Goal: Navigation & Orientation: Understand site structure

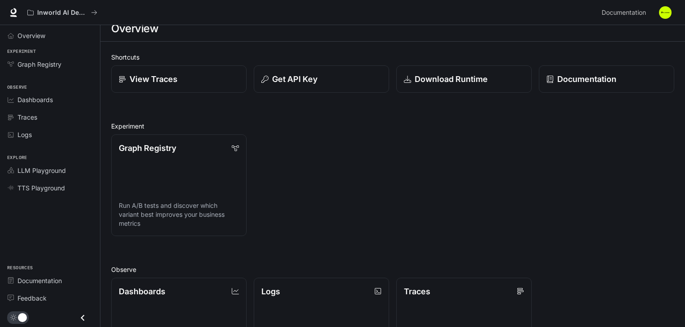
click at [46, 289] on li "Feedback" at bounding box center [50, 297] width 100 height 17
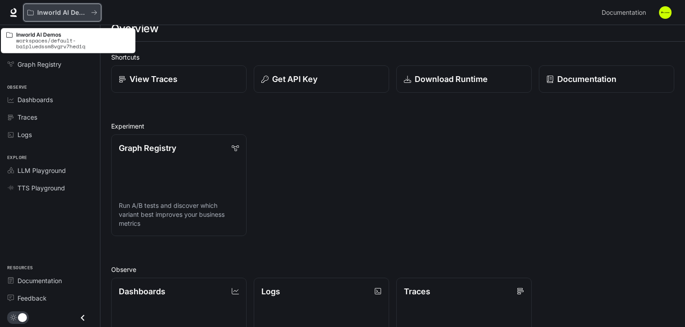
click at [57, 11] on p "Inworld AI Demos" at bounding box center [62, 13] width 50 height 8
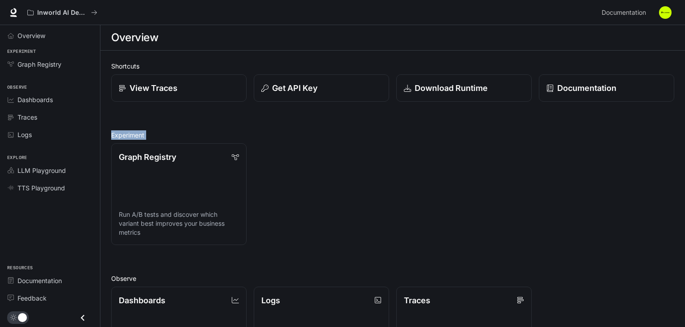
drag, startPoint x: 680, startPoint y: 89, endPoint x: 685, endPoint y: 241, distance: 152.0
click at [684, 241] on html "Skip to main content Inworld AI Demos Documentation Documentation Portal Overvi…" at bounding box center [342, 271] width 685 height 542
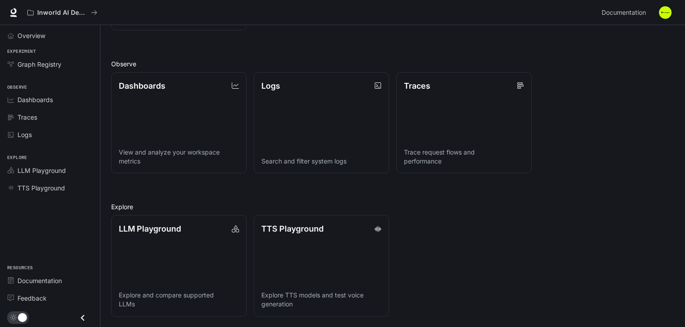
click at [87, 320] on icon "Close drawer" at bounding box center [83, 318] width 12 height 12
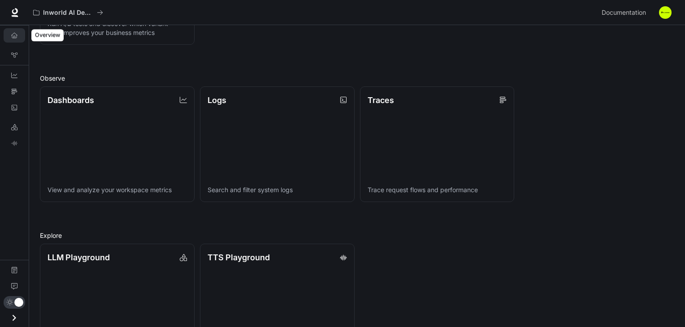
click at [13, 32] on icon "Overview" at bounding box center [14, 35] width 6 height 6
click at [19, 32] on link "Overview" at bounding box center [15, 35] width 22 height 14
click at [16, 13] on icon at bounding box center [15, 11] width 6 height 6
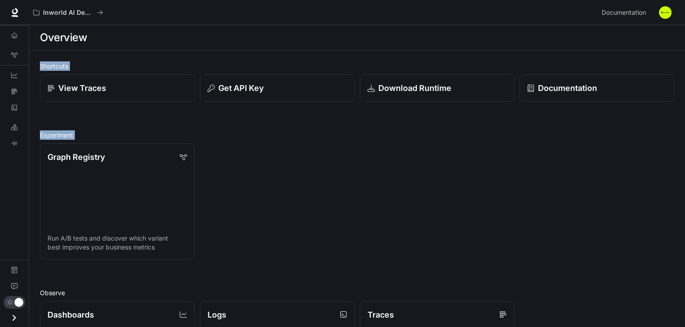
drag, startPoint x: 684, startPoint y: 50, endPoint x: 678, endPoint y: 250, distance: 200.8
click at [678, 250] on main "Overview Shortcuts View Traces Get API Key Download Runtime Documentation Exper…" at bounding box center [357, 305] width 656 height 560
click at [682, 254] on div "Shortcuts View Traces Get API Key Download Runtime Documentation Experiment Gra…" at bounding box center [357, 318] width 656 height 535
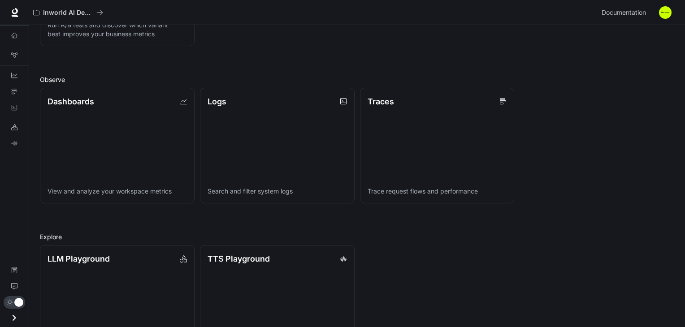
scroll to position [258, 0]
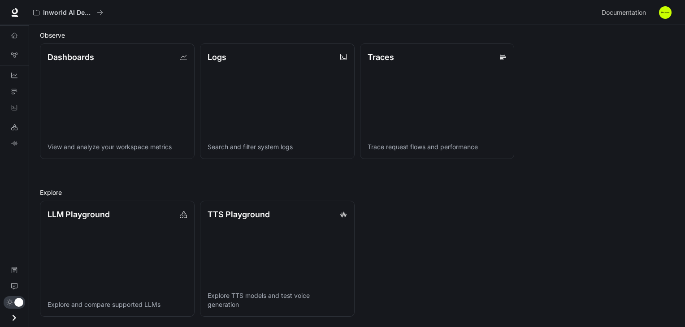
click at [671, 15] on button "button" at bounding box center [665, 13] width 18 height 18
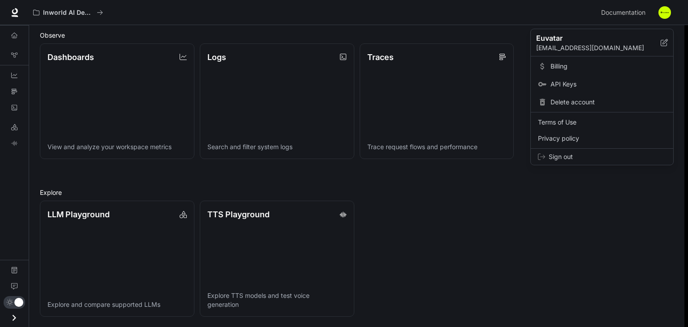
click at [19, 302] on div at bounding box center [344, 163] width 688 height 327
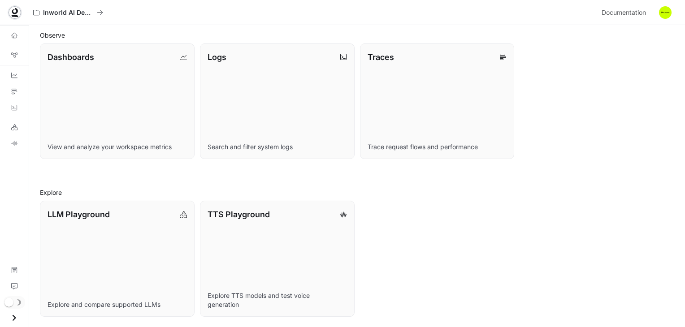
click at [11, 12] on icon at bounding box center [14, 12] width 9 height 9
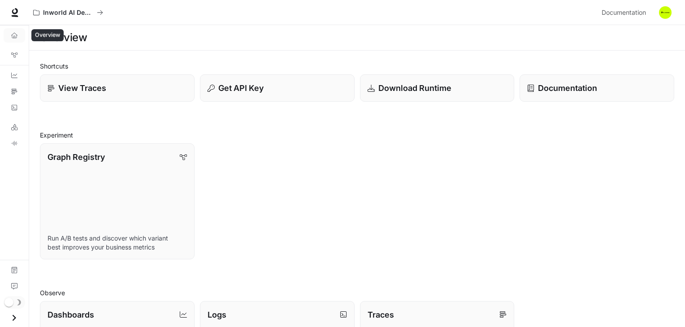
click at [14, 35] on icon "Overview" at bounding box center [14, 35] width 6 height 6
click at [14, 17] on icon at bounding box center [14, 12] width 9 height 9
